Goal: Task Accomplishment & Management: Manage account settings

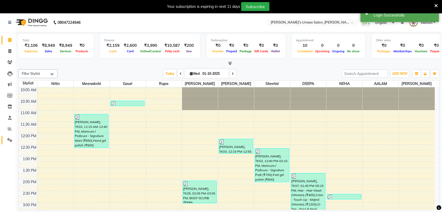
click at [10, 137] on link "Settings" at bounding box center [8, 140] width 13 height 9
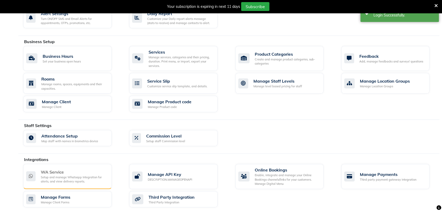
click at [63, 178] on div "Setup and manage Whatsapp Integration for alerts, and view delivery reports." at bounding box center [74, 179] width 67 height 9
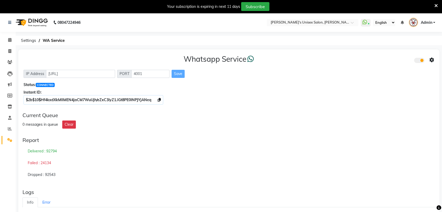
click at [433, 22] on link "Admin" at bounding box center [422, 22] width 26 height 9
click at [418, 50] on link "Sign out" at bounding box center [408, 51] width 48 height 8
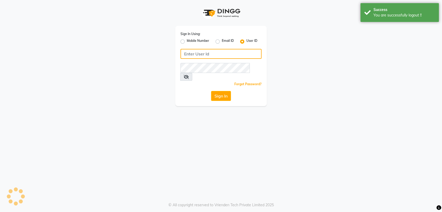
type input "5533992244"
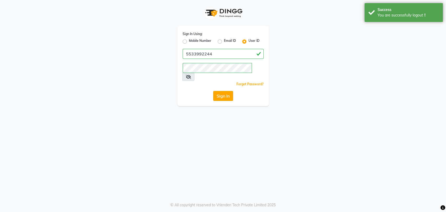
click at [217, 91] on button "Sign In" at bounding box center [223, 96] width 20 height 10
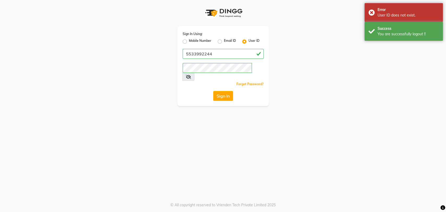
click at [302, 56] on div "Sign In Using: Mobile Number Email ID User ID 5533992244 Remember me Forgot Pas…" at bounding box center [223, 53] width 298 height 106
click at [189, 40] on label "Mobile Number" at bounding box center [200, 41] width 22 height 6
click at [189, 40] on input "Mobile Number" at bounding box center [190, 39] width 3 height 3
radio input "true"
radio input "false"
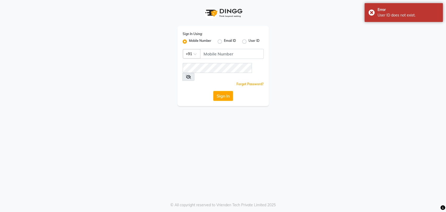
click at [249, 40] on label "User ID" at bounding box center [254, 41] width 11 height 6
click at [249, 40] on input "User ID" at bounding box center [250, 39] width 3 height 3
radio input "true"
radio input "false"
click at [237, 49] on input "Username" at bounding box center [223, 54] width 81 height 10
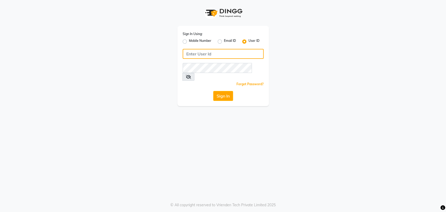
type input "5533992244"
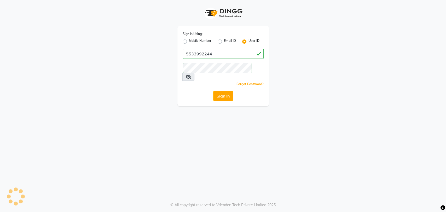
click at [230, 57] on input "5533992244" at bounding box center [223, 54] width 81 height 10
click at [189, 42] on label "Mobile Number" at bounding box center [200, 41] width 22 height 6
click at [189, 42] on input "Mobile Number" at bounding box center [190, 39] width 3 height 3
radio input "true"
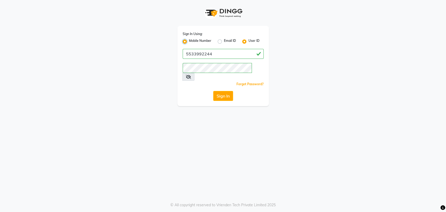
radio input "false"
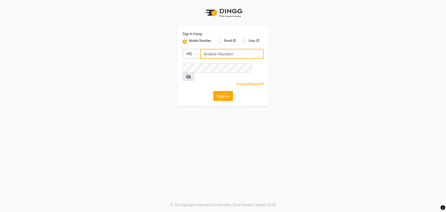
click at [235, 54] on input "Username" at bounding box center [232, 54] width 64 height 10
type input "9967799241"
click at [295, 70] on div "Sign In Using: Mobile Number Email ID User ID Country Code × [PHONE_NUMBER] Rem…" at bounding box center [223, 53] width 298 height 106
click at [223, 91] on button "Sign In" at bounding box center [223, 96] width 20 height 10
